Goal: Communication & Community: Share content

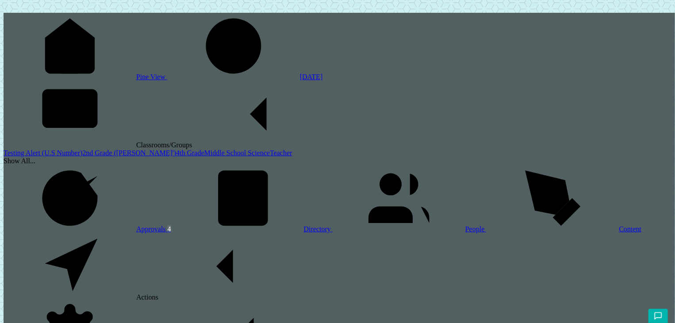
scroll to position [118, 0]
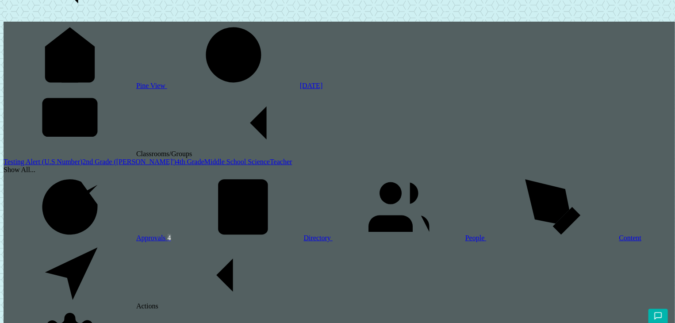
click at [82, 158] on link "2nd Grade ([PERSON_NAME]')" at bounding box center [129, 162] width 94 height 8
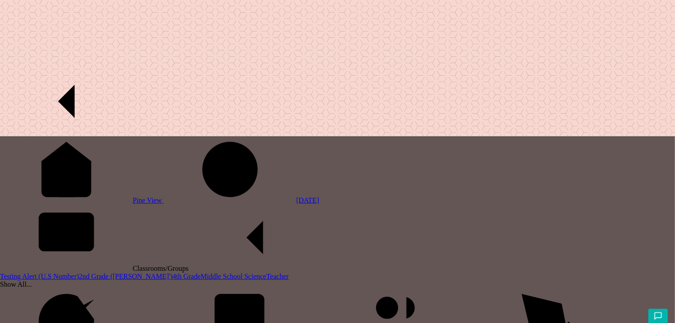
type input "test"
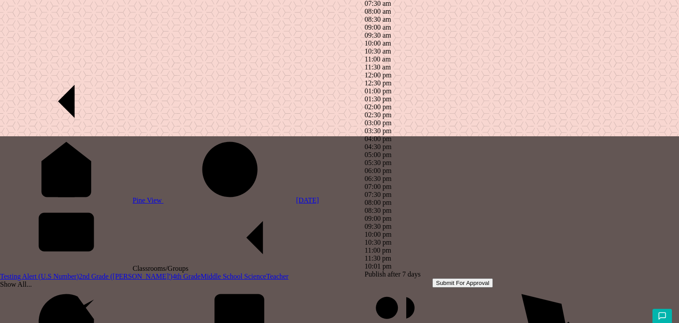
type input "4t"
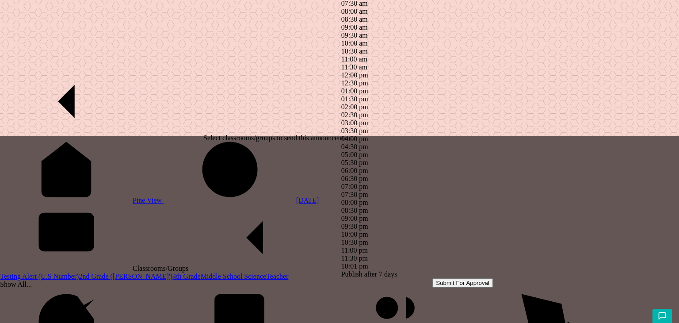
type input "8th"
